Goal: Task Accomplishment & Management: Manage account settings

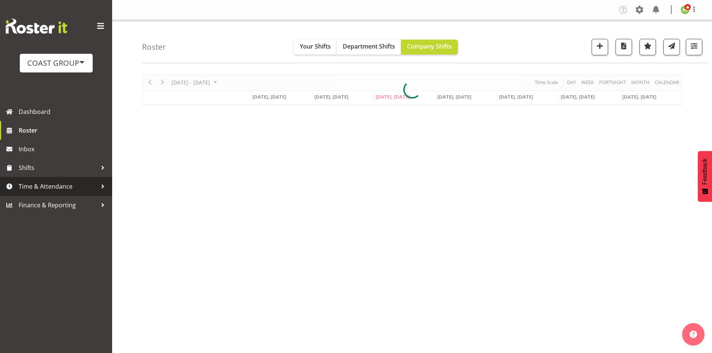
click at [47, 187] on span "Time & Attendance" at bounding box center [58, 186] width 78 height 11
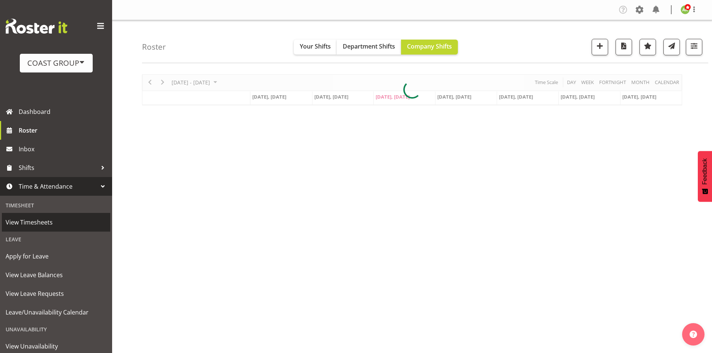
click at [39, 224] on span "View Timesheets" at bounding box center [56, 222] width 101 height 11
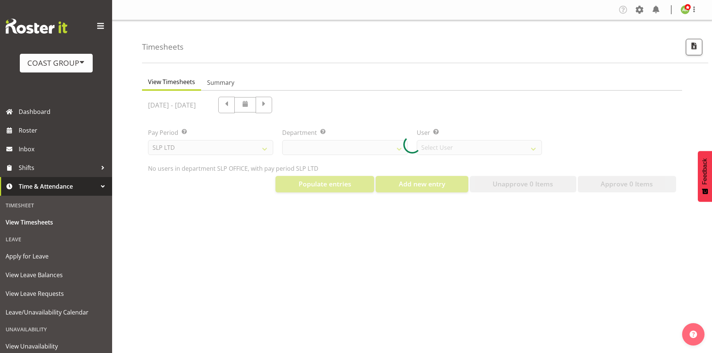
click at [263, 149] on div at bounding box center [412, 145] width 540 height 108
select select "25"
select select "7496"
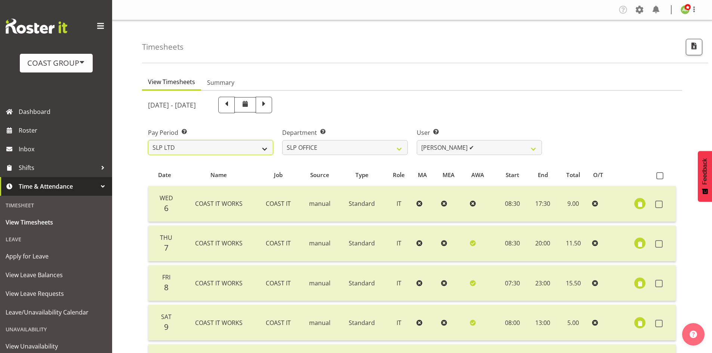
click at [188, 148] on select "SLP LTD EHS LTD DW LTD VEHICLES Carlton Events [PERSON_NAME] 120 Limited Wellin…" at bounding box center [210, 147] width 125 height 15
select select "7"
click at [148, 140] on select "SLP LTD EHS LTD DW LTD VEHICLES Carlton Events [PERSON_NAME] 120 Limited Wellin…" at bounding box center [210, 147] width 125 height 15
select select
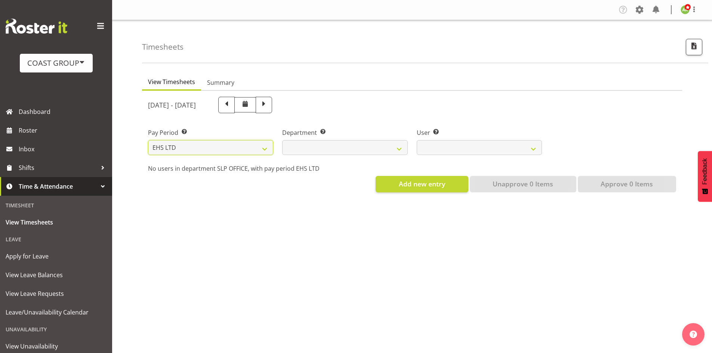
select select
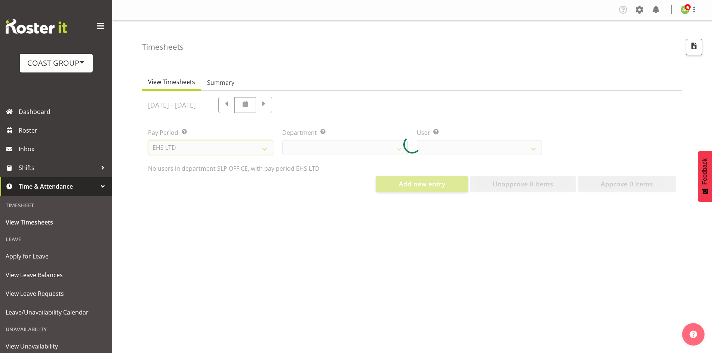
select select
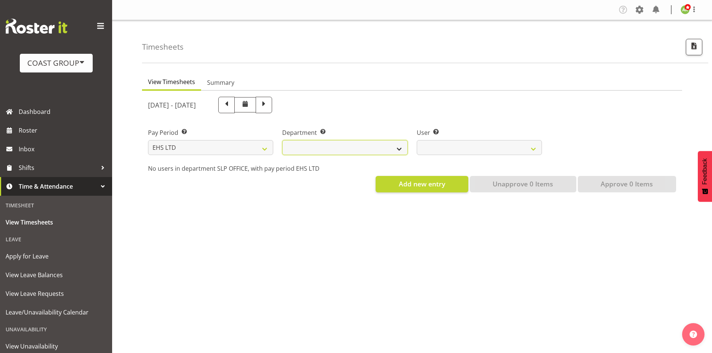
click at [391, 151] on select "EHS AKL ACCOUNTS EHS AKL CARPET EHS AKL D&B EHS AKL DESIGNER EHS AKL FURNITURE …" at bounding box center [344, 147] width 125 height 15
click at [282, 140] on select "EHS AKL ACCOUNTS EHS AKL CARPET EHS AKL D&B EHS AKL DESIGNER EHS AKL FURNITURE …" at bounding box center [344, 147] width 125 height 15
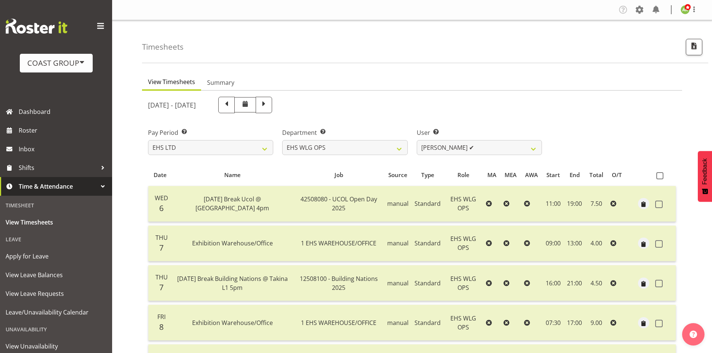
click at [483, 150] on div "[DATE] - [DATE] Pay Period Select which pay period you would like to view. SLP …" at bounding box center [412, 357] width 528 height 530
click at [483, 150] on select "[PERSON_NAME] ✔ [PERSON_NAME] ✔ [PERSON_NAME] ✔ [PERSON_NAME] ✔ [PERSON_NAME] ✔…" at bounding box center [479, 147] width 125 height 15
click at [376, 152] on select "EHS AKL ACCOUNTS EHS AKL CARPET EHS AKL D&B EHS AKL DESIGNER EHS AKL FURNITURE …" at bounding box center [344, 147] width 125 height 15
click at [282, 140] on select "EHS AKL ACCOUNTS EHS AKL CARPET EHS AKL D&B EHS AKL DESIGNER EHS AKL FURNITURE …" at bounding box center [344, 147] width 125 height 15
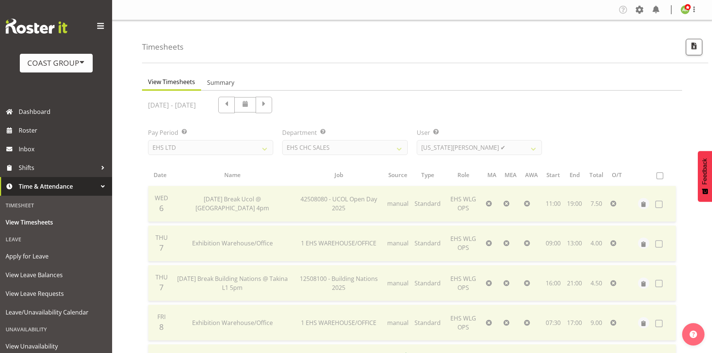
click at [361, 148] on div at bounding box center [412, 359] width 540 height 537
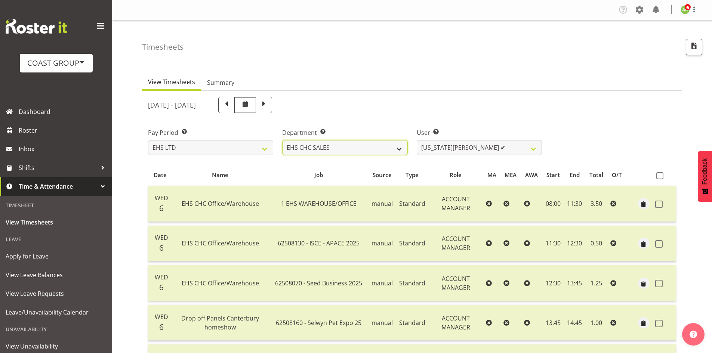
click at [361, 148] on select "EHS AKL ACCOUNTS EHS AKL CARPET EHS AKL D&B EHS AKL DESIGNER EHS AKL FURNITURE …" at bounding box center [344, 147] width 125 height 15
select select "41"
click at [282, 140] on select "EHS AKL ACCOUNTS EHS AKL CARPET EHS AKL D&B EHS AKL DESIGNER EHS AKL FURNITURE …" at bounding box center [344, 147] width 125 height 15
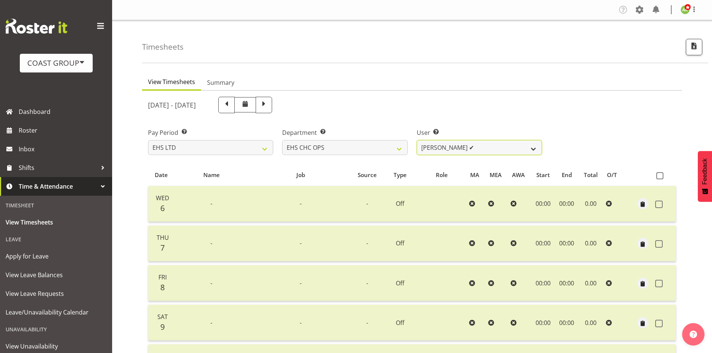
click at [507, 146] on select "[PERSON_NAME] ✔ [PERSON_NAME] ✔ [PERSON_NAME] ✔ [PERSON_NAME] ✔ [PERSON_NAME] ✔…" at bounding box center [479, 147] width 125 height 15
select select "11387"
click at [417, 140] on select "[PERSON_NAME] ✔ [PERSON_NAME] ✔ [PERSON_NAME] ✔ [PERSON_NAME] ✔ [PERSON_NAME] ✔…" at bounding box center [479, 147] width 125 height 15
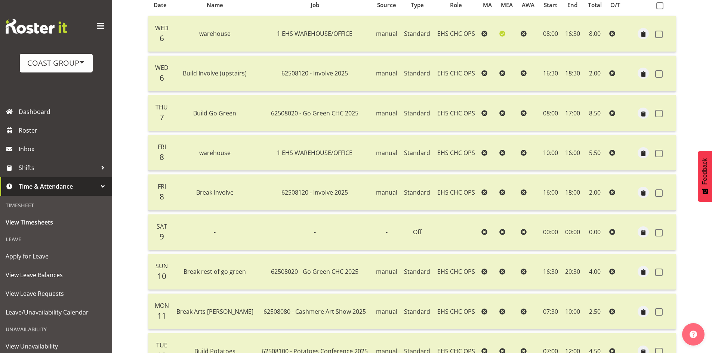
scroll to position [99, 0]
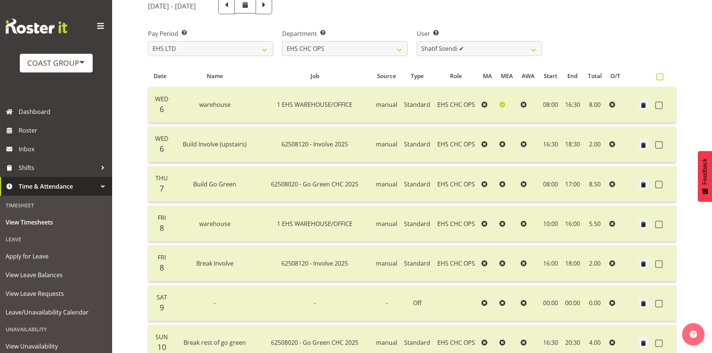
click at [663, 79] on span at bounding box center [659, 76] width 7 height 7
click at [661, 79] on input "checkbox" at bounding box center [658, 76] width 5 height 5
checkbox input "true"
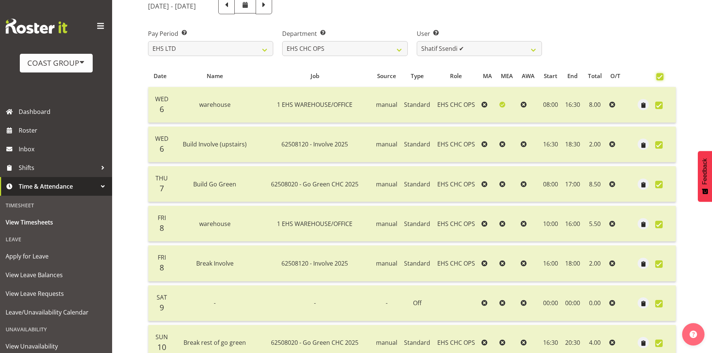
checkbox input "true"
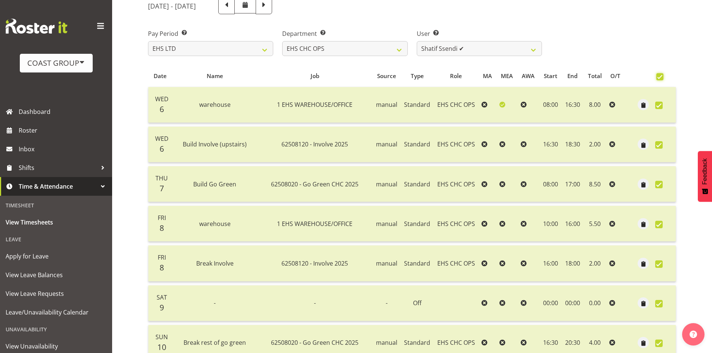
checkbox input "true"
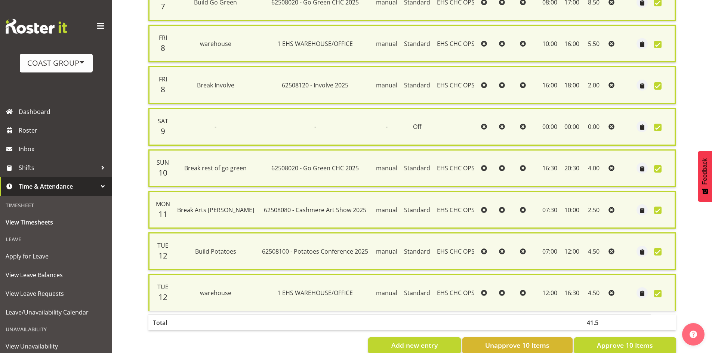
scroll to position [304, 0]
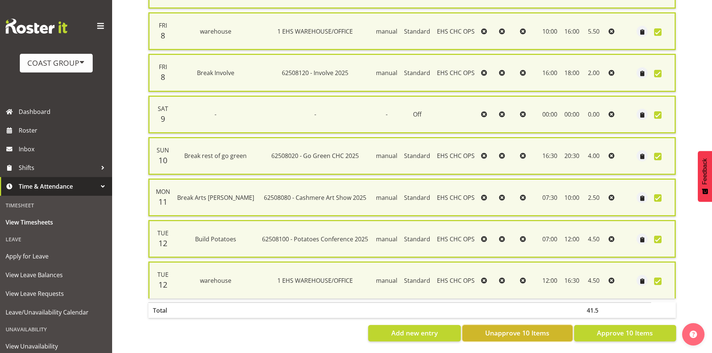
click at [528, 329] on span "Unapprove 10 Items" at bounding box center [517, 333] width 64 height 10
checkbox input "false"
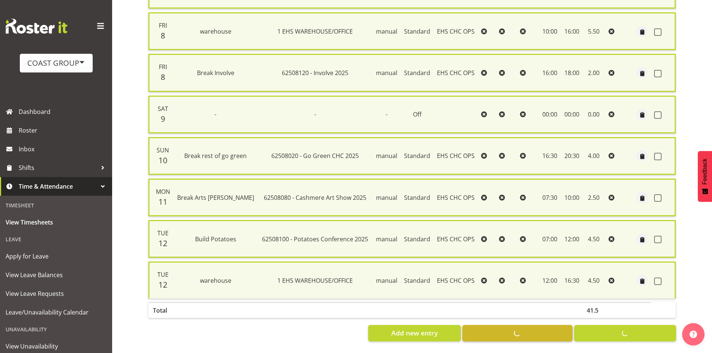
checkbox input "false"
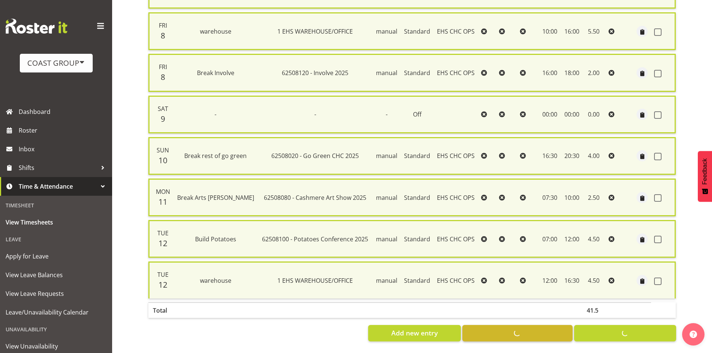
checkbox input "false"
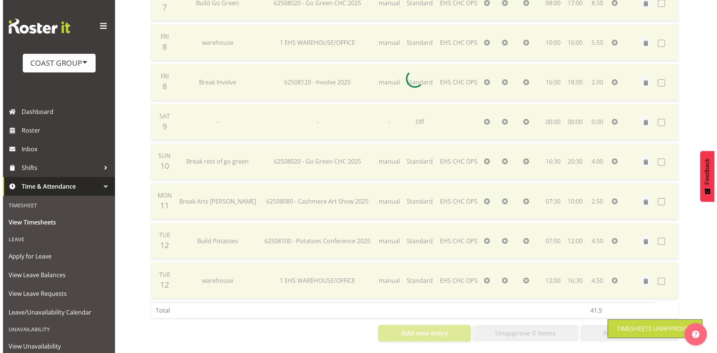
scroll to position [286, 0]
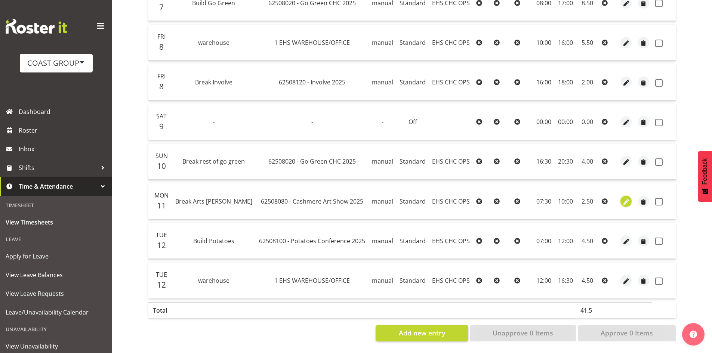
click at [626, 198] on span "button" at bounding box center [626, 202] width 9 height 9
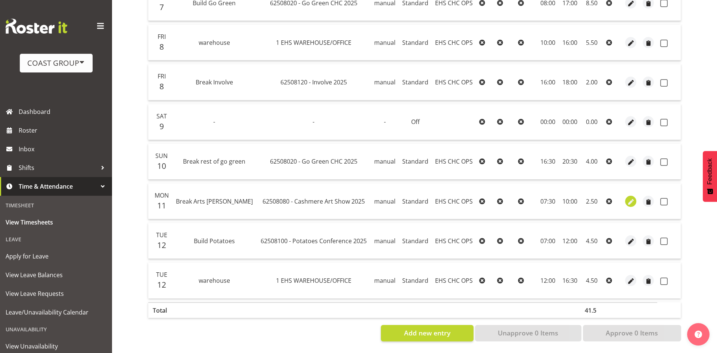
select select "Standard"
select select "7"
select select "2025"
select select "10"
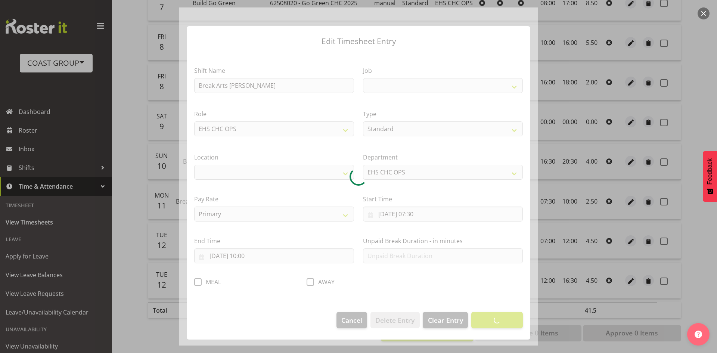
select select
select select "9302"
select select "107"
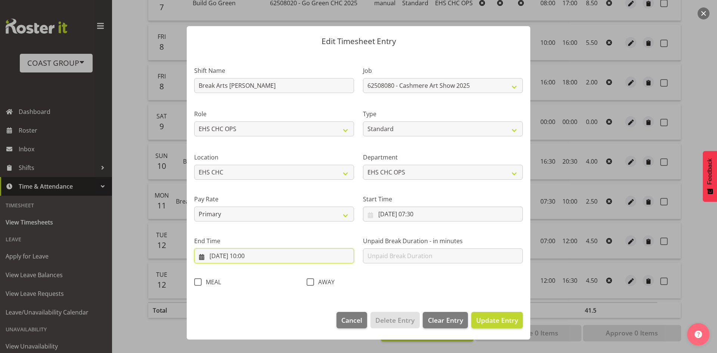
click at [261, 260] on input "[DATE] 10:00" at bounding box center [274, 256] width 160 height 15
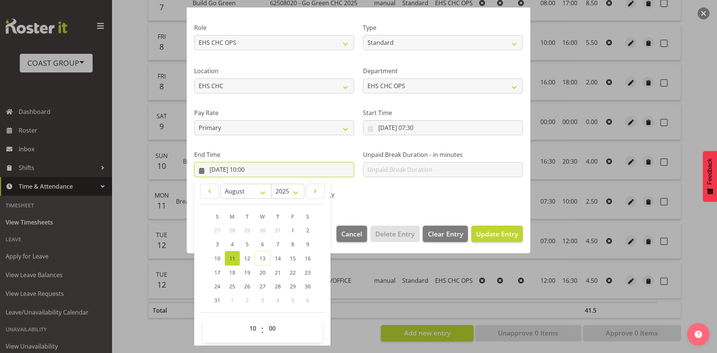
scroll to position [89, 0]
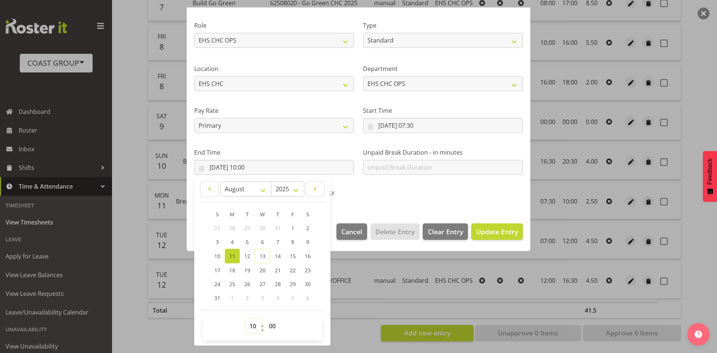
click at [257, 328] on select "00 01 02 03 04 05 06 07 08 09 10 11 12 13 14 15 16 17 18 19 20 21 22 23" at bounding box center [254, 326] width 17 height 15
select select "16"
click at [246, 319] on select "00 01 02 03 04 05 06 07 08 09 10 11 12 13 14 15 16 17 18 19 20 21 22 23" at bounding box center [254, 326] width 17 height 15
type input "[DATE] 16:00"
click at [499, 236] on span "Update Entry" at bounding box center [497, 232] width 42 height 10
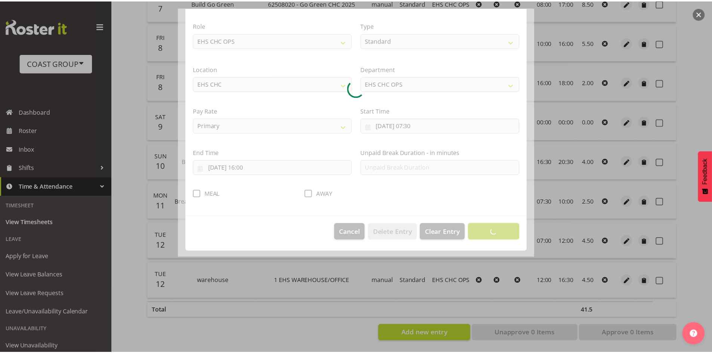
scroll to position [0, 0]
